Goal: Navigation & Orientation: Find specific page/section

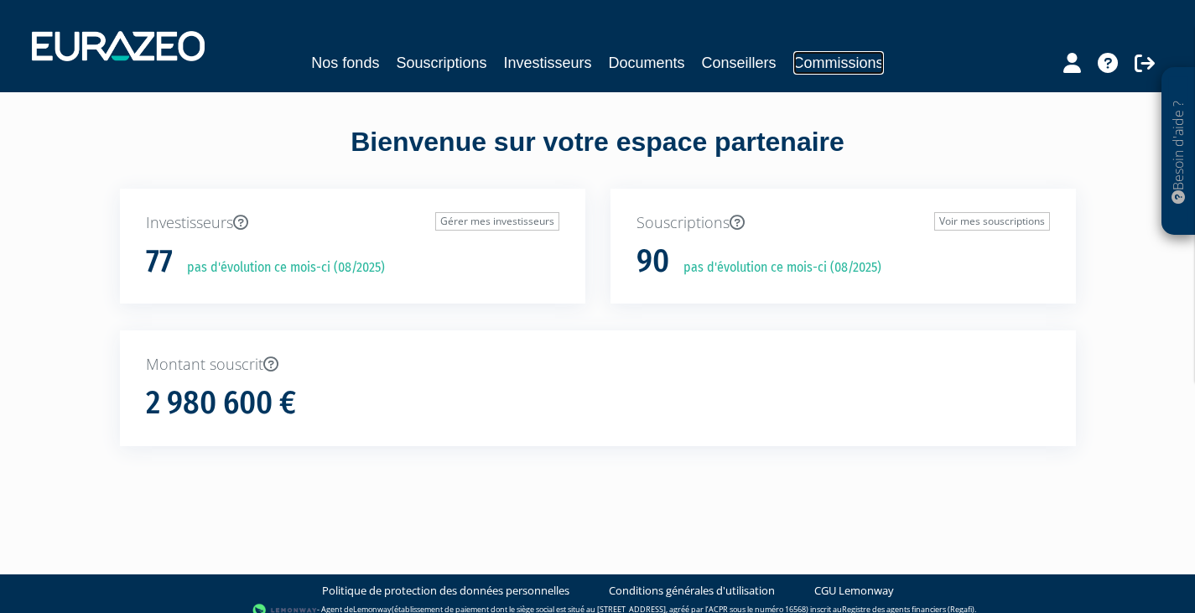
click at [845, 61] on link "Commissions" at bounding box center [838, 62] width 91 height 23
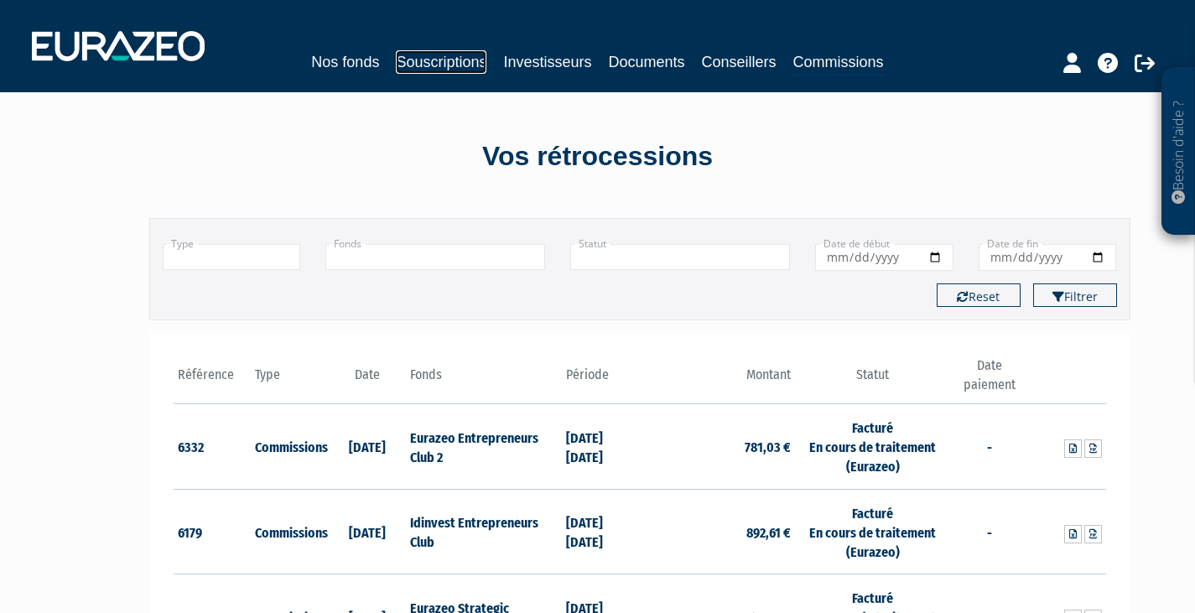
click at [422, 55] on link "Souscriptions" at bounding box center [441, 61] width 91 height 23
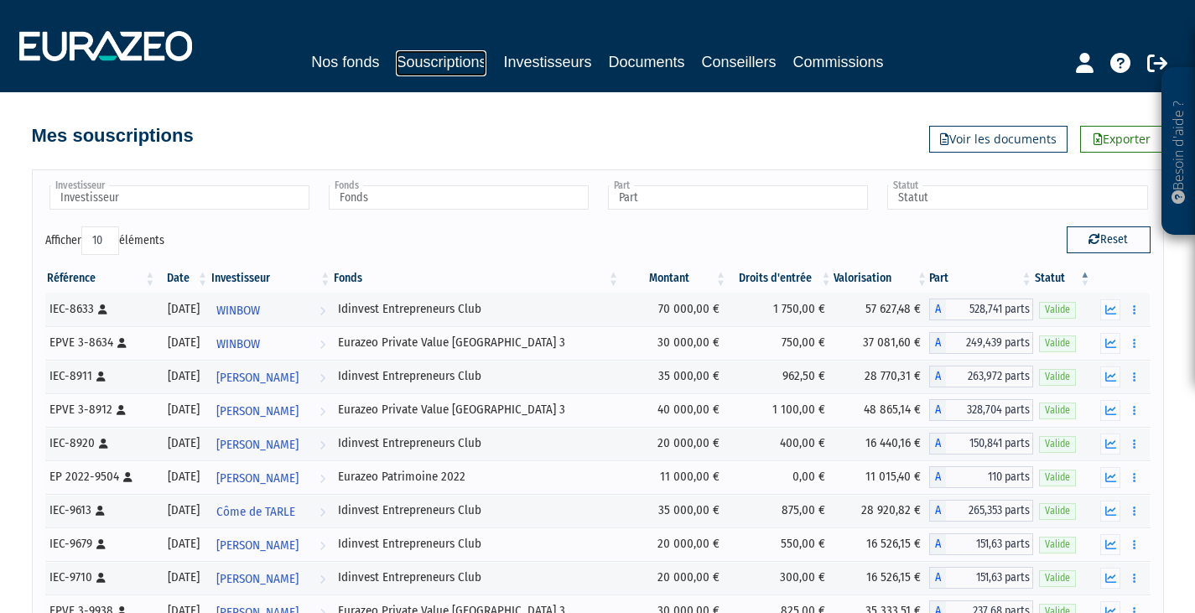
click at [450, 59] on link "Souscriptions" at bounding box center [441, 63] width 91 height 26
click at [354, 59] on link "Nos fonds" at bounding box center [345, 61] width 68 height 23
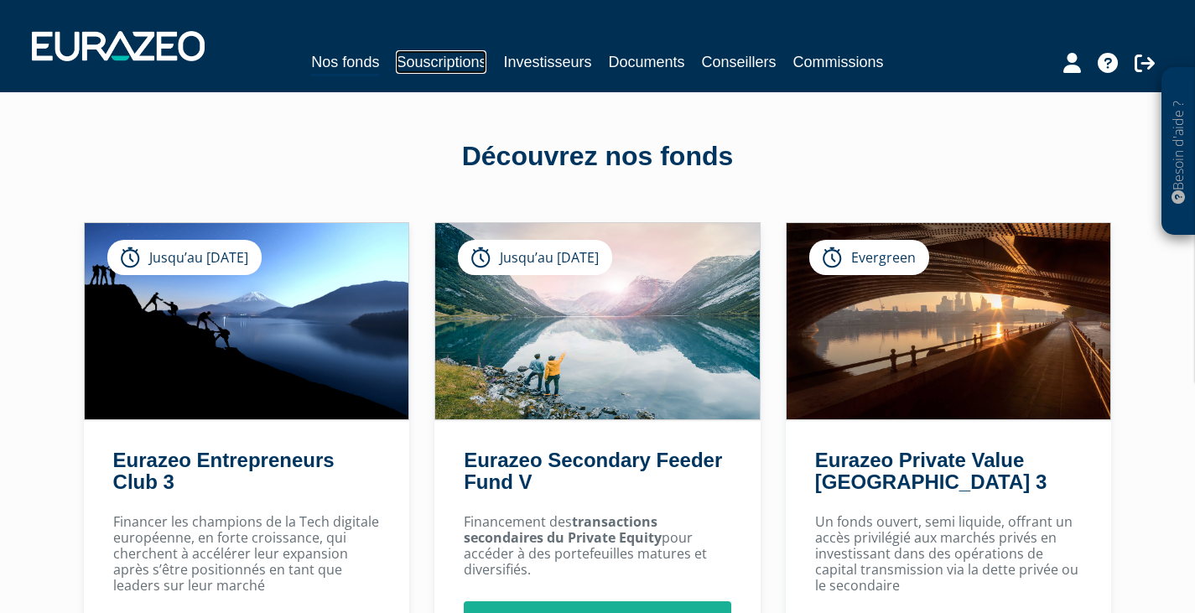
click at [445, 60] on link "Souscriptions" at bounding box center [441, 61] width 91 height 23
